Goal: Information Seeking & Learning: Learn about a topic

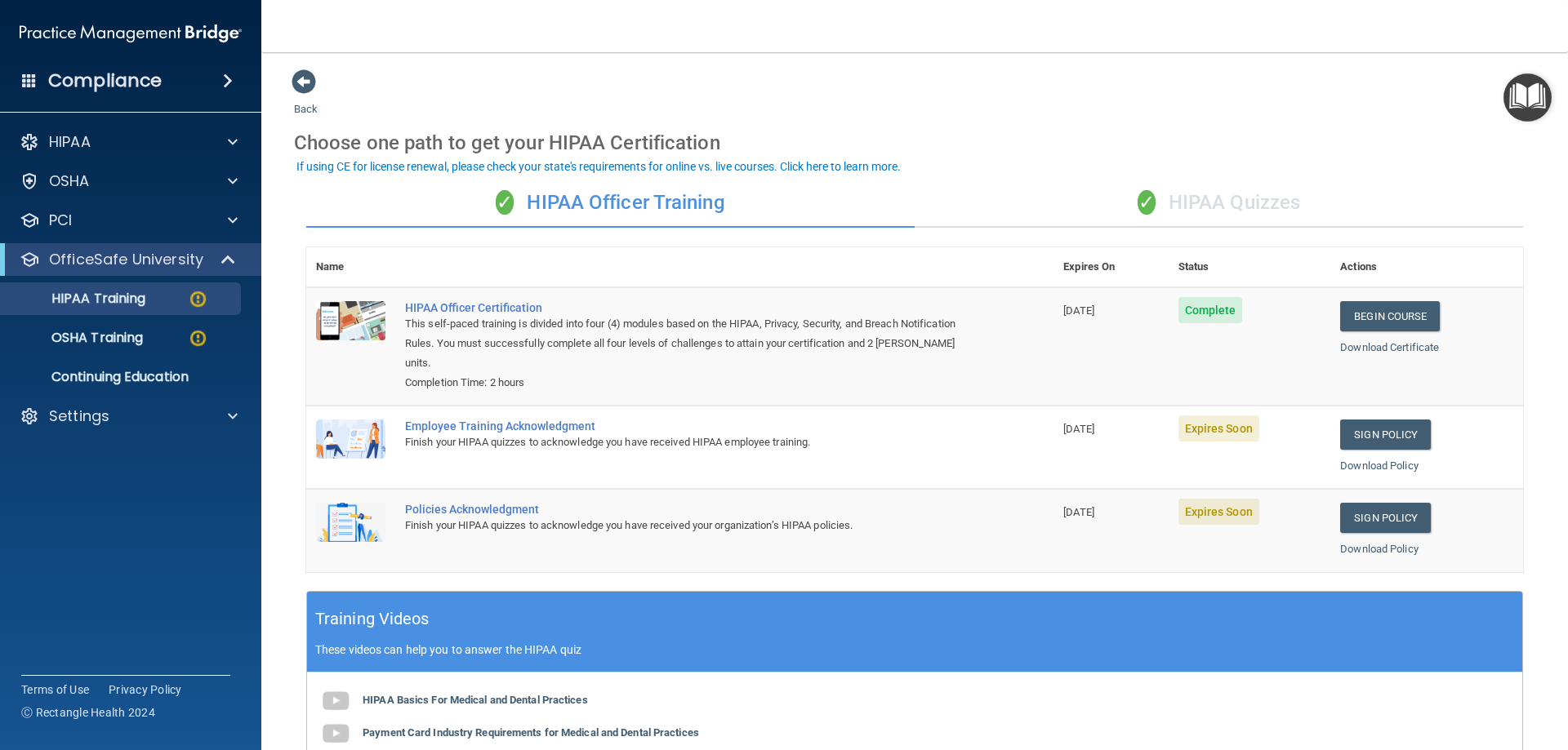
click at [1199, 430] on span "Expires Soon" at bounding box center [1218, 428] width 81 height 26
click at [1377, 342] on link "Download Certificate" at bounding box center [1389, 347] width 99 height 13
click at [1358, 434] on link "Sign Policy" at bounding box center [1385, 435] width 90 height 30
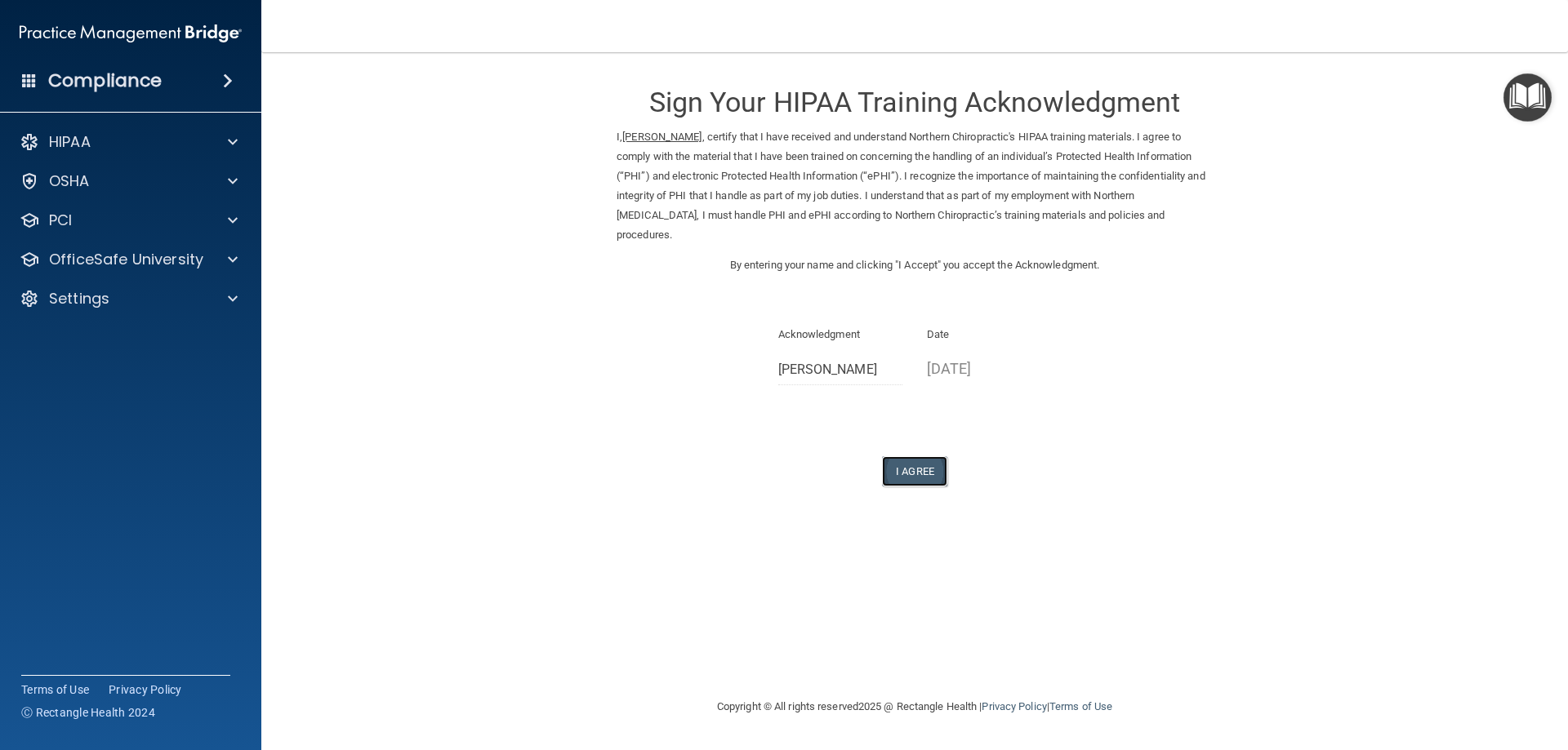
click at [903, 474] on button "I Agree" at bounding box center [914, 471] width 65 height 30
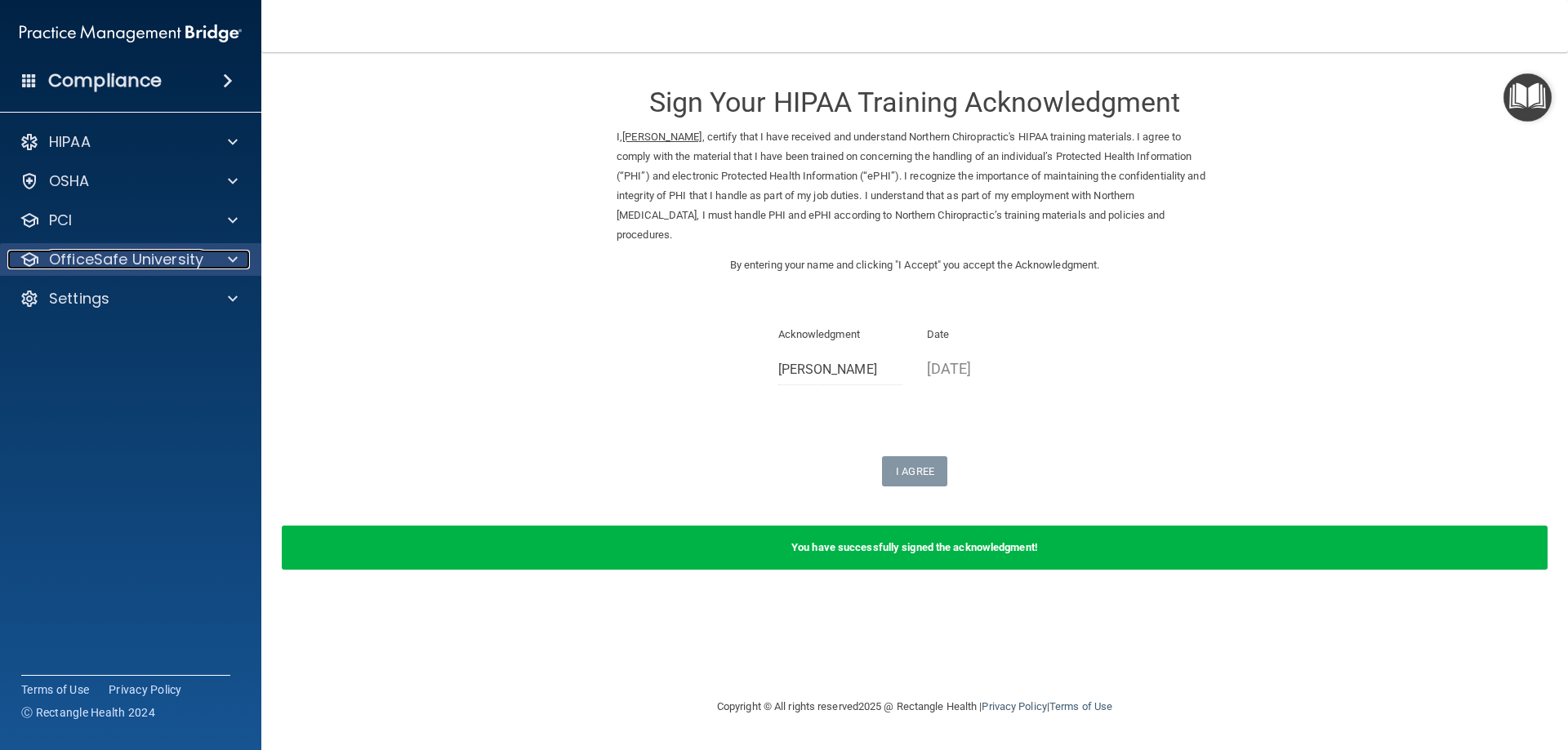
click at [224, 265] on div at bounding box center [230, 260] width 41 height 19
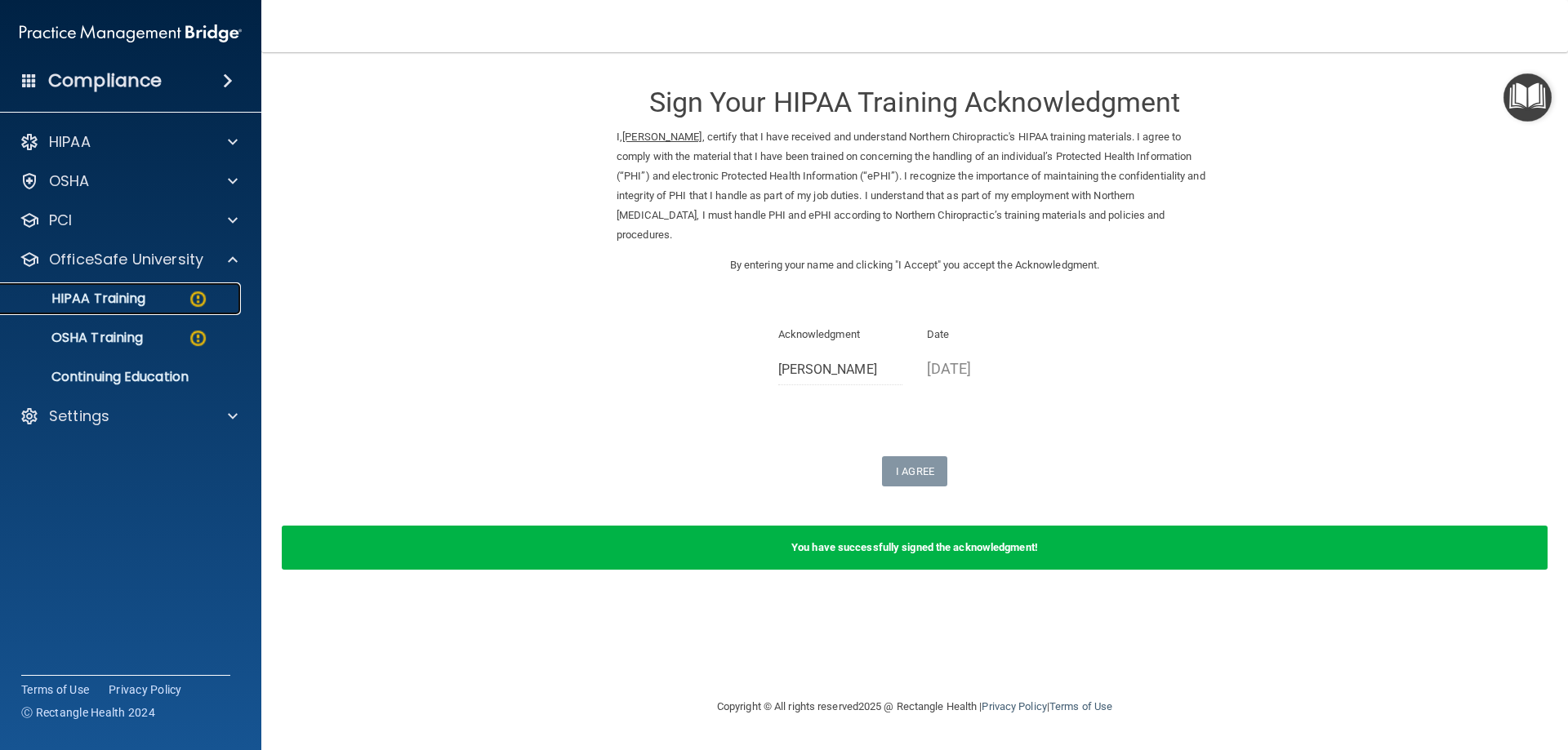
click at [192, 295] on img at bounding box center [198, 299] width 20 height 20
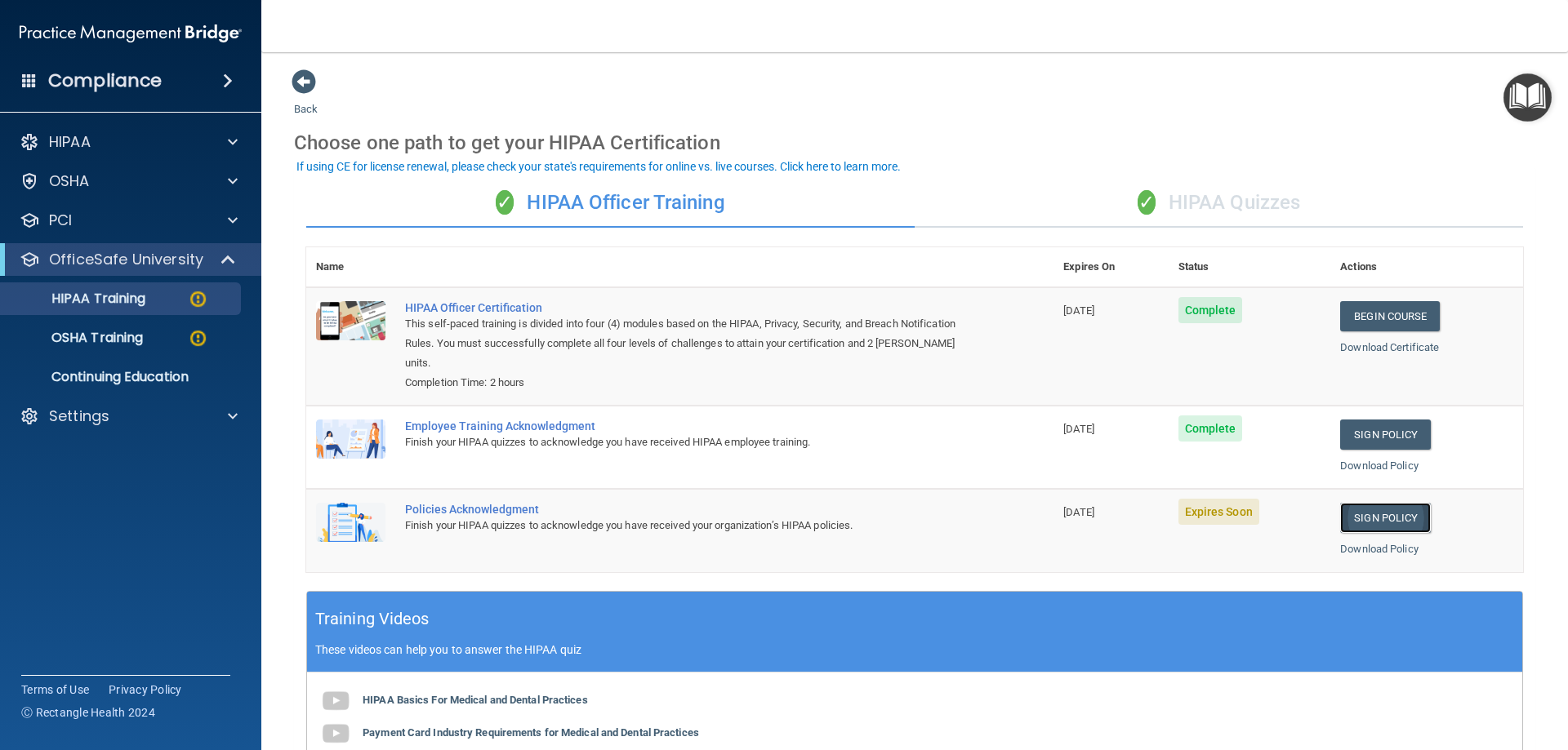
click at [1370, 521] on link "Sign Policy" at bounding box center [1385, 517] width 90 height 30
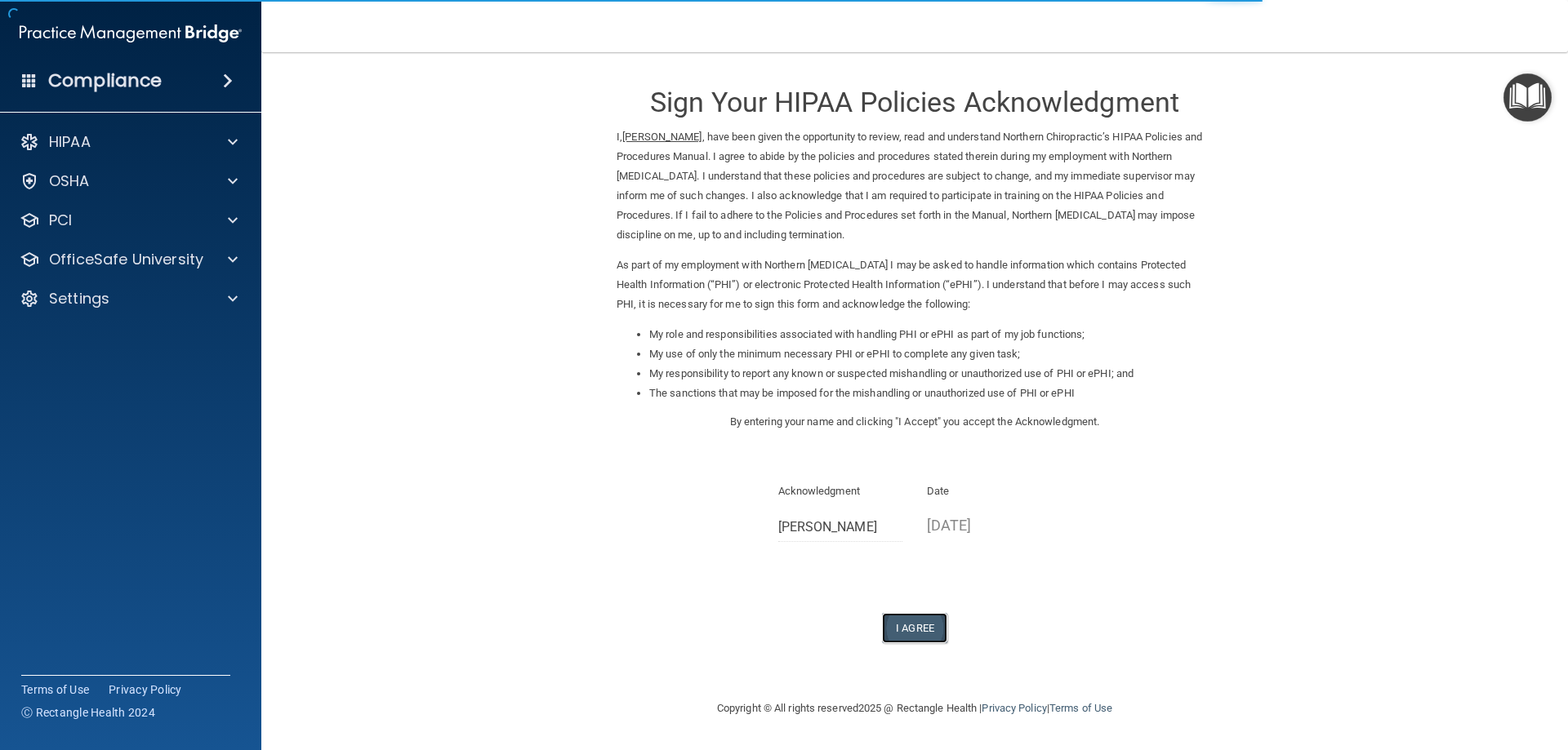
click at [920, 628] on button "I Agree" at bounding box center [914, 628] width 65 height 30
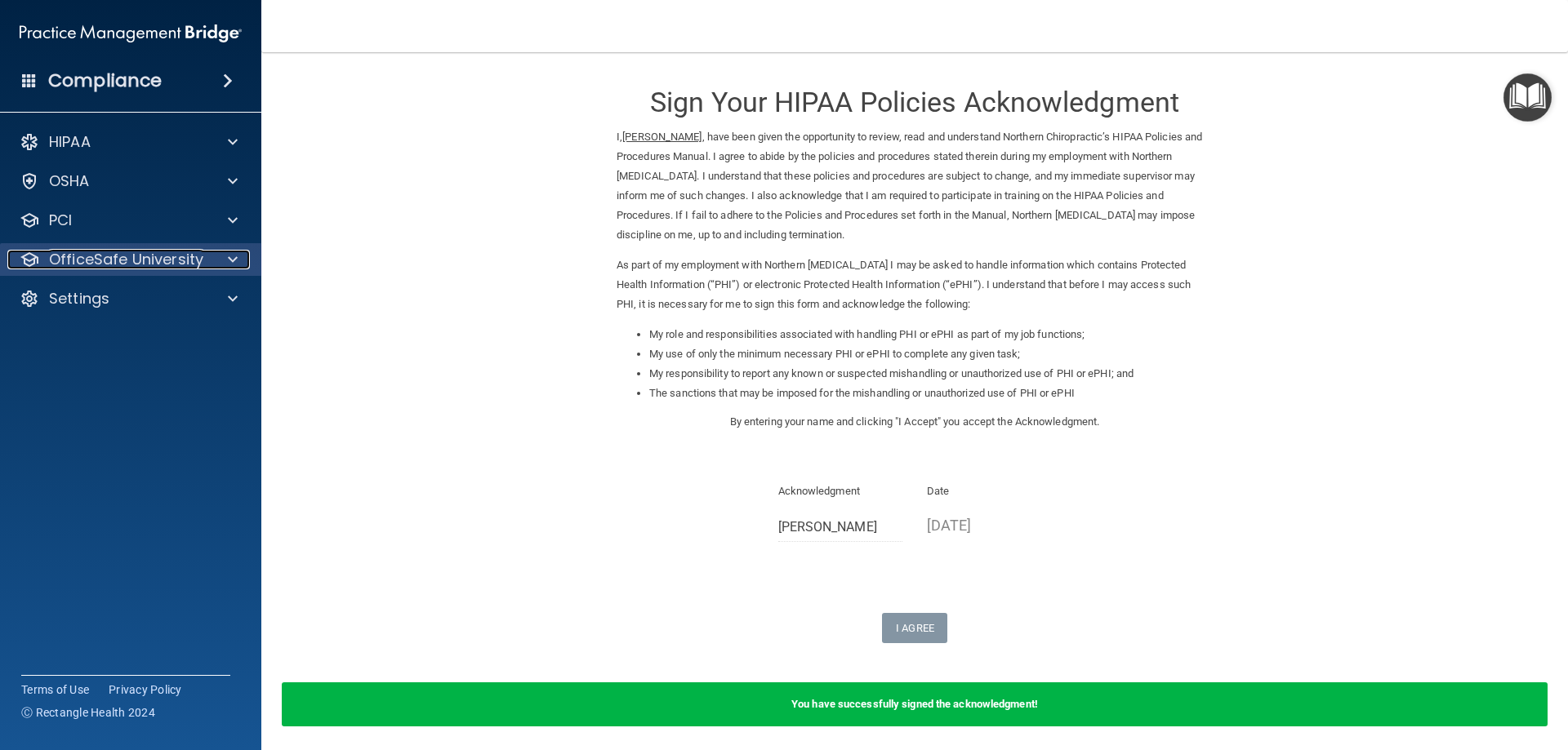
click at [180, 266] on p "OfficeSafe University" at bounding box center [125, 260] width 154 height 19
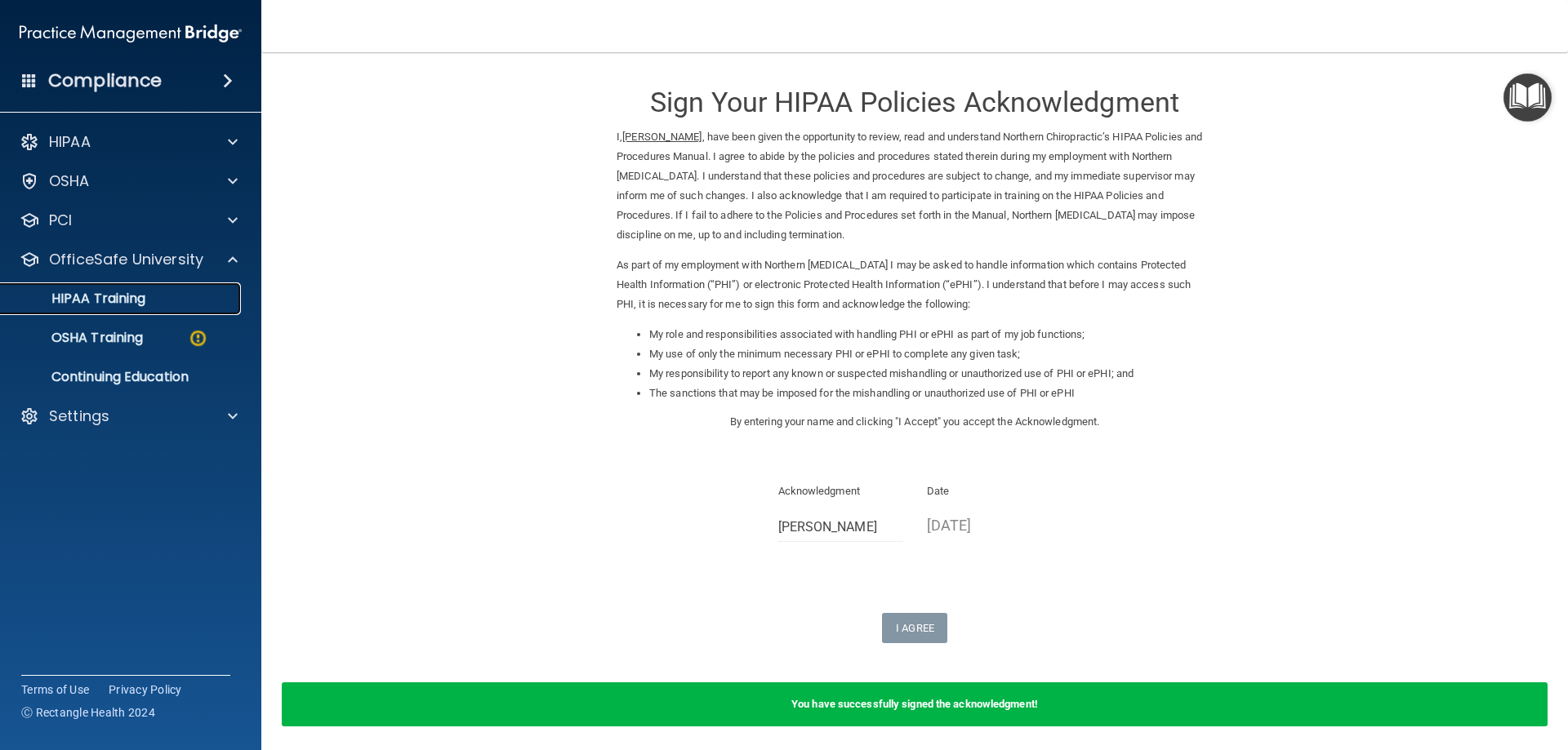
click at [173, 286] on link "HIPAA Training" at bounding box center [112, 299] width 257 height 33
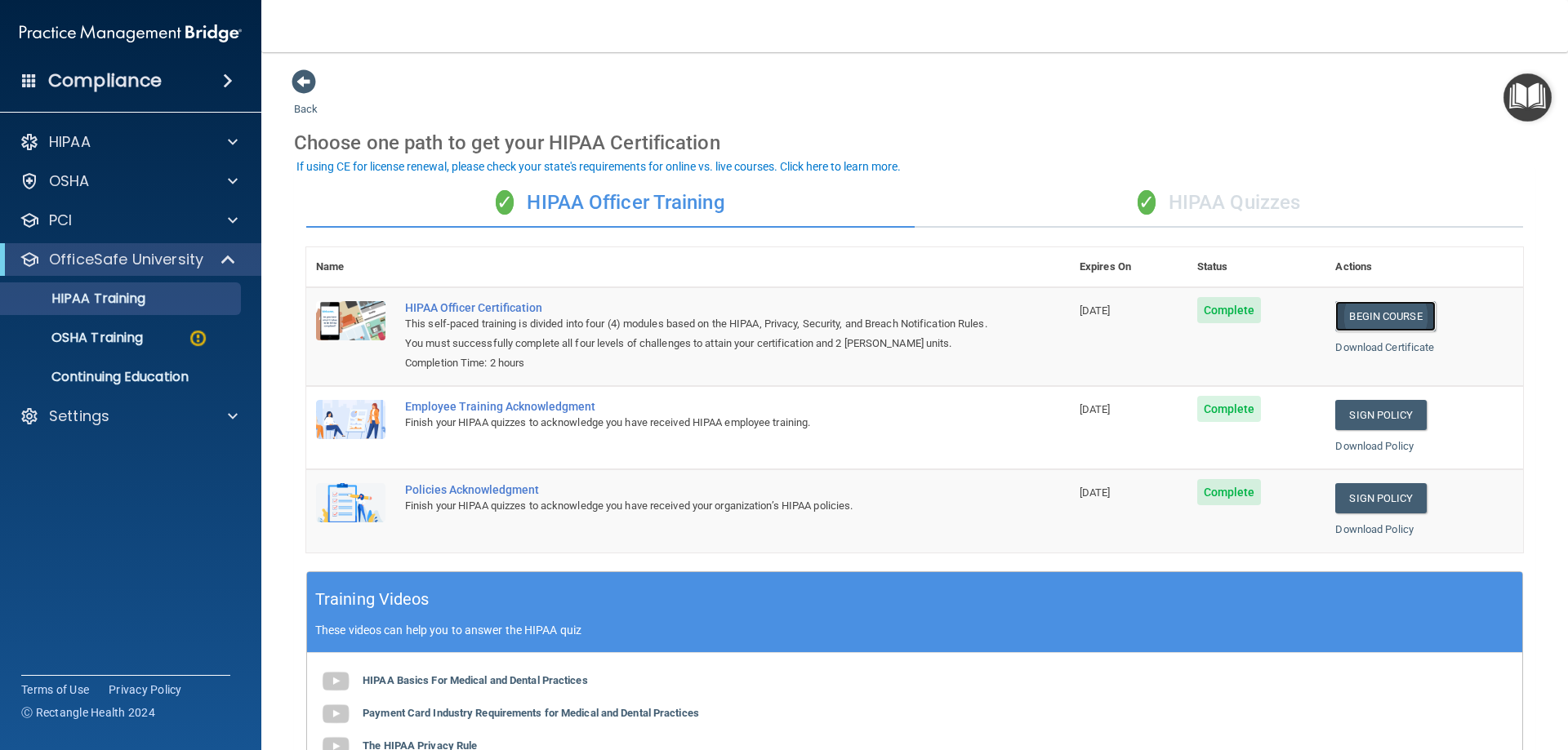
click at [1381, 311] on link "Begin Course" at bounding box center [1385, 316] width 100 height 30
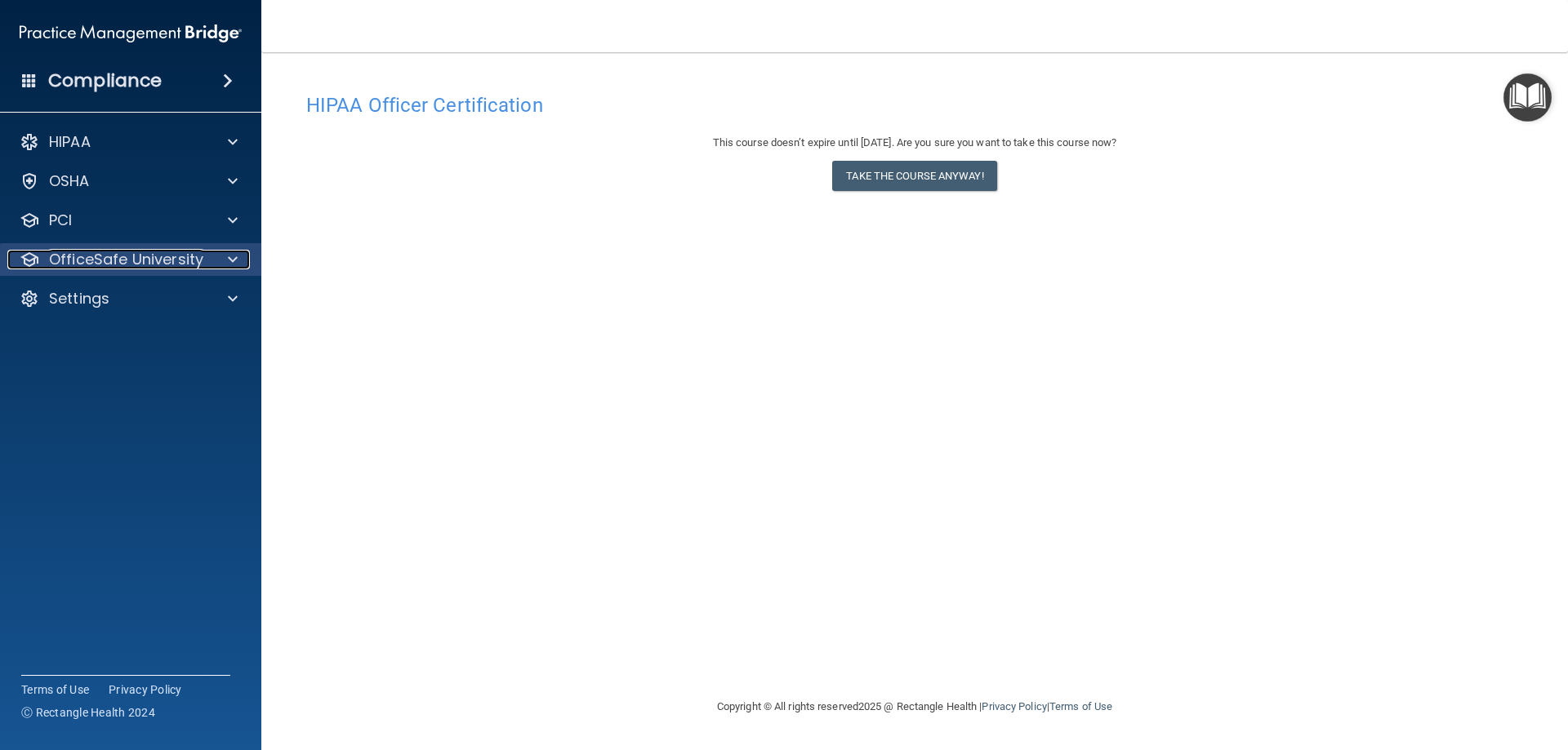
click at [208, 250] on div "OfficeSafe University" at bounding box center [109, 260] width 203 height 19
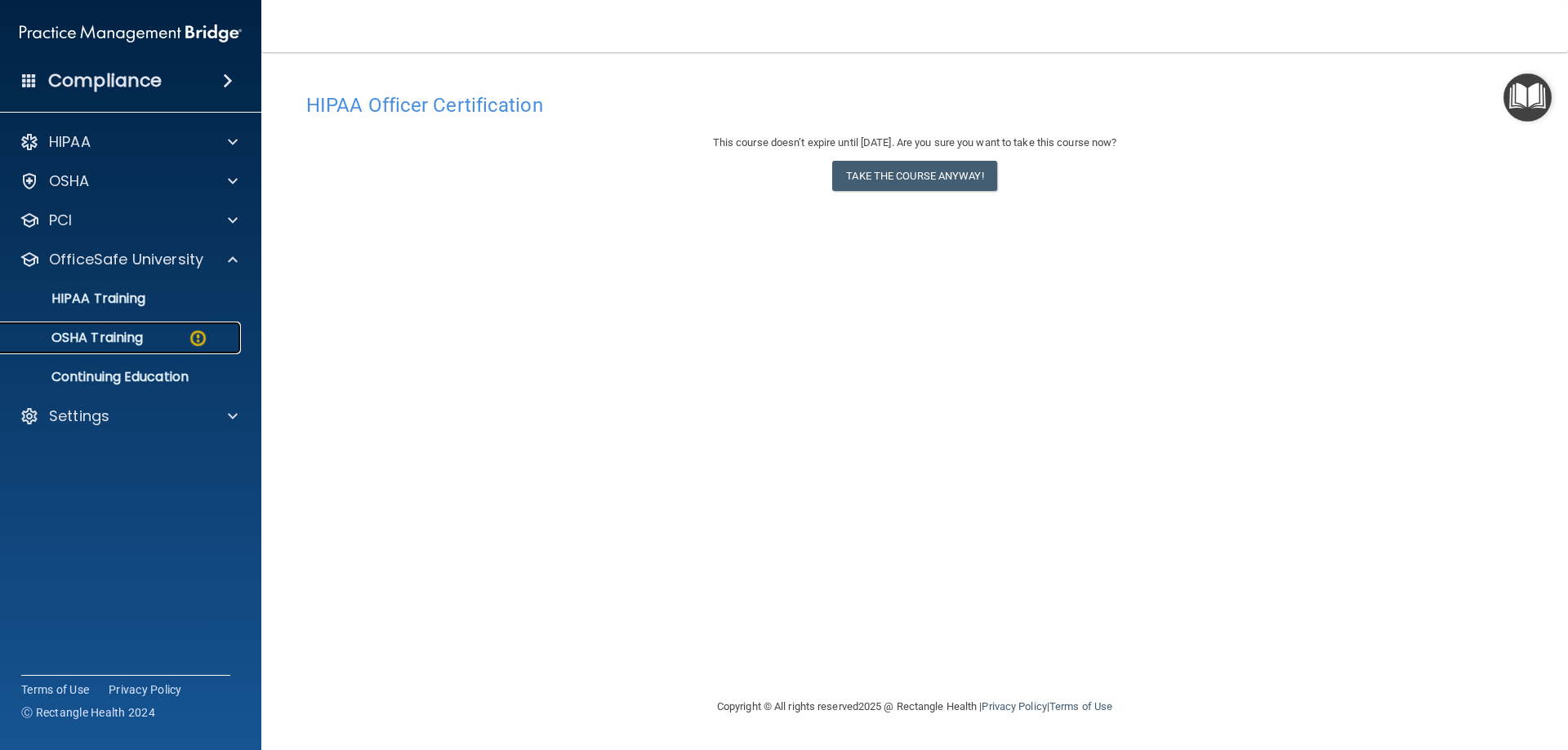
click at [154, 338] on div "OSHA Training" at bounding box center [122, 338] width 223 height 16
